Goal: Find specific page/section: Find specific page/section

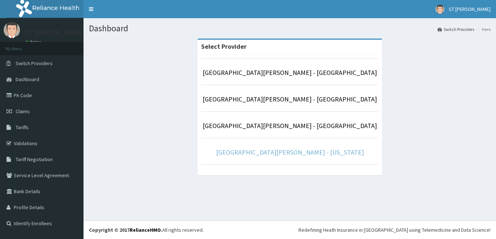
click at [288, 151] on link "St Nicholas Hospital - Maryland" at bounding box center [290, 152] width 148 height 8
click at [318, 154] on link "St Nicholas Hospital - Maryland" at bounding box center [290, 152] width 148 height 8
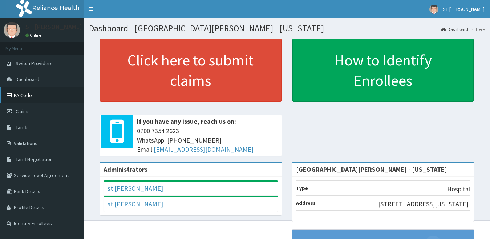
click at [26, 97] on link "PA Code" at bounding box center [42, 95] width 84 height 16
click at [22, 97] on link "PA Code" at bounding box center [42, 95] width 84 height 16
